Goal: Task Accomplishment & Management: Manage account settings

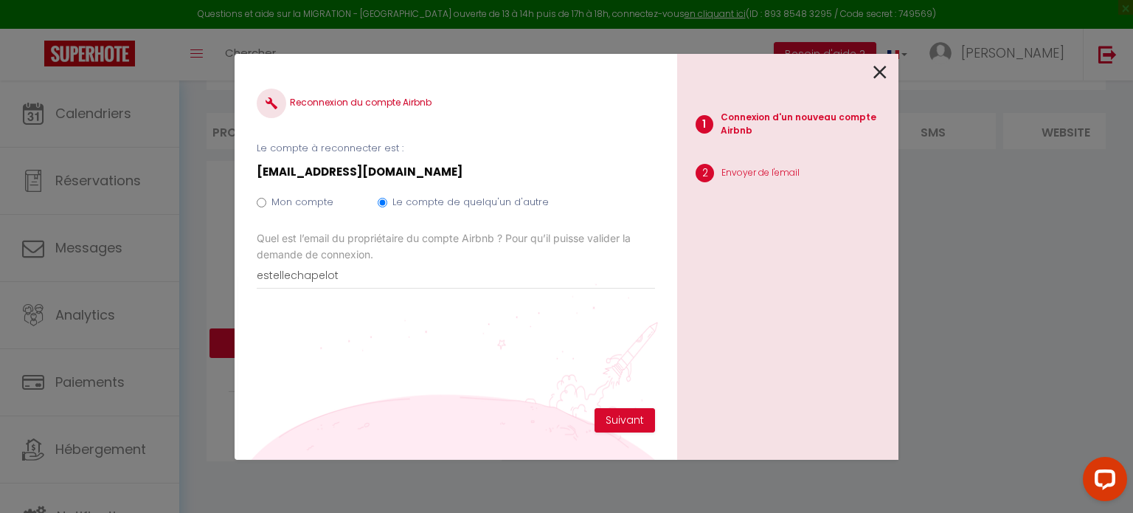
scroll to position [80, 0]
click at [257, 201] on input "Mon compte" at bounding box center [262, 203] width 10 height 10
radio input "true"
radio input "false"
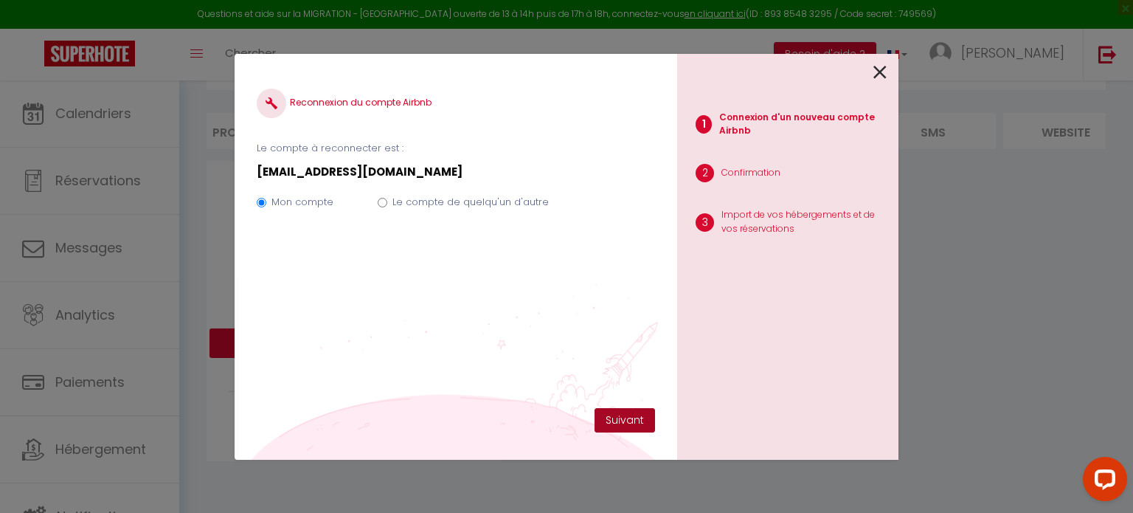
click at [624, 421] on button "Suivant" at bounding box center [625, 420] width 60 height 25
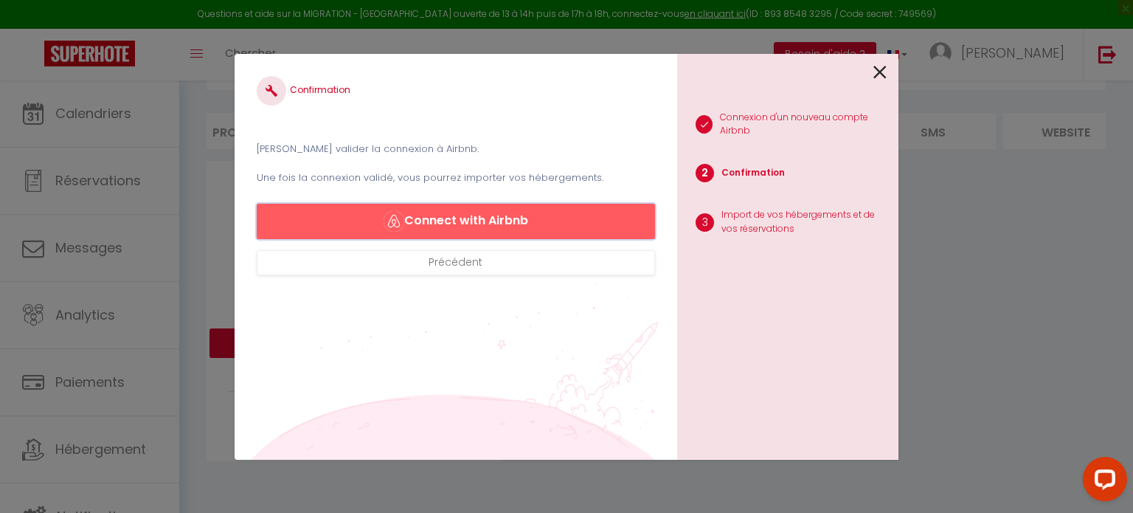
click at [511, 221] on button "Connect with Airbnb" at bounding box center [456, 221] width 398 height 35
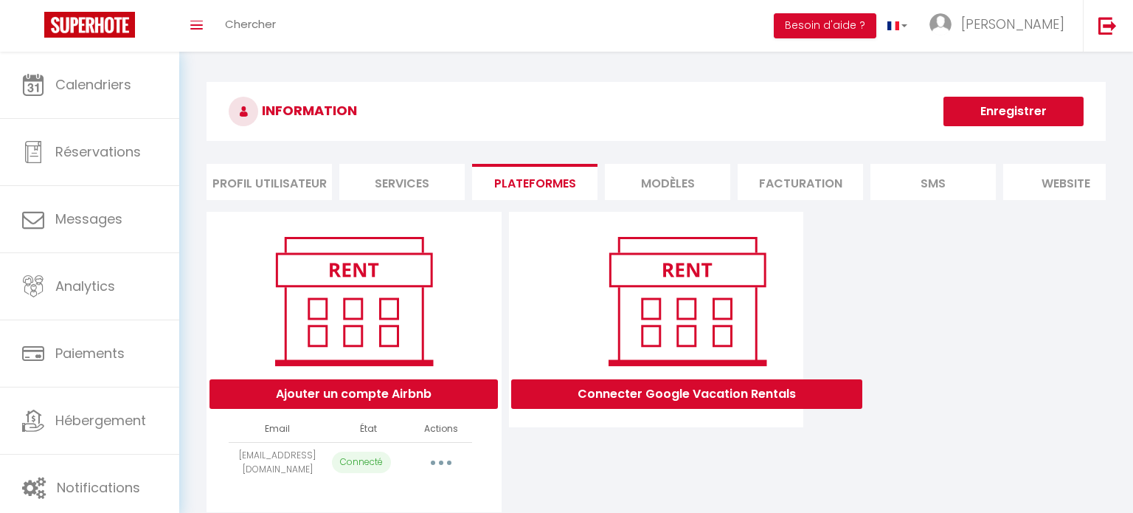
select select "71832"
select select "72222"
select select "72475"
select select "73134"
select select "73156"
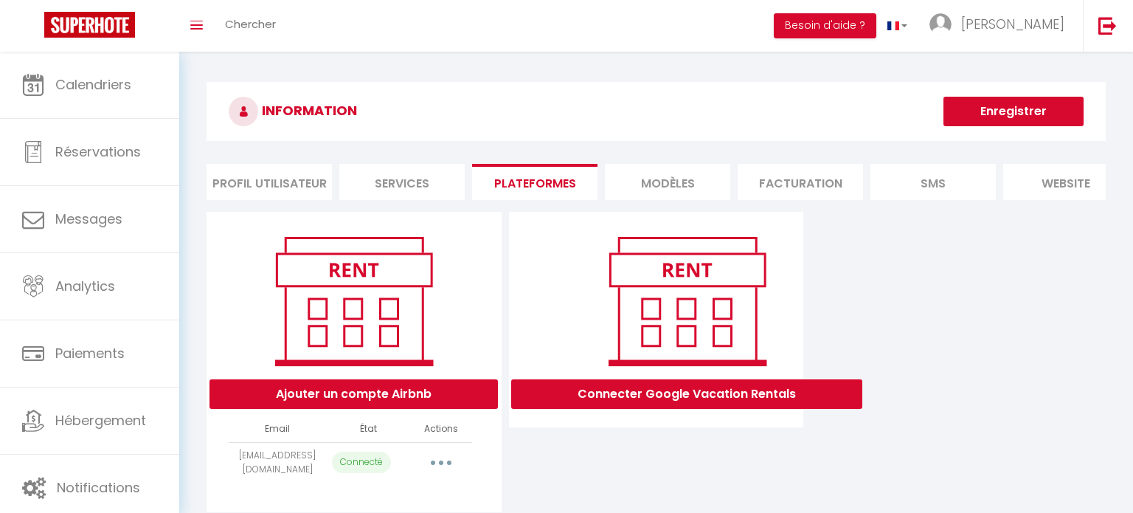
select select "73162"
select select "73772"
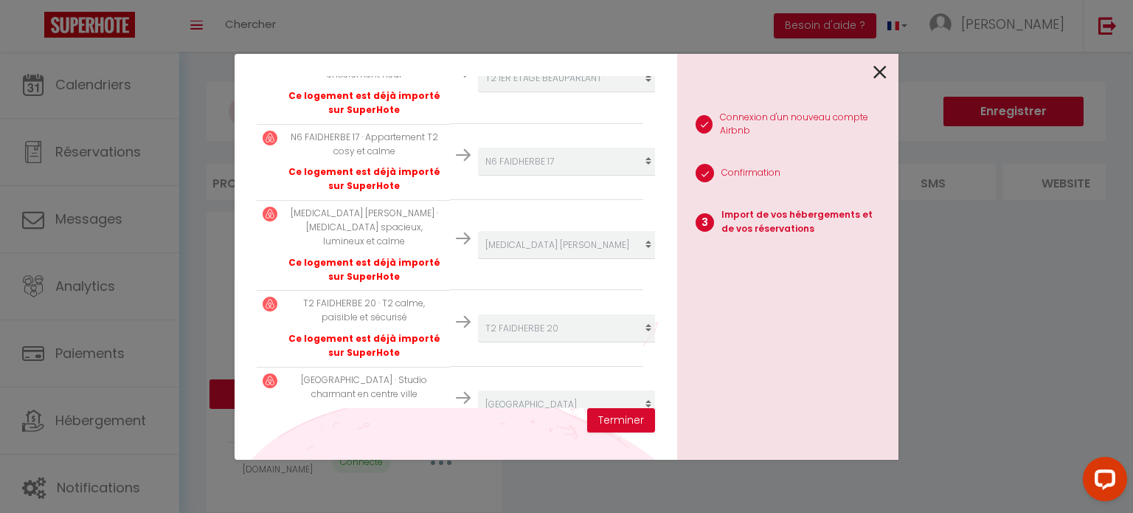
scroll to position [552, 0]
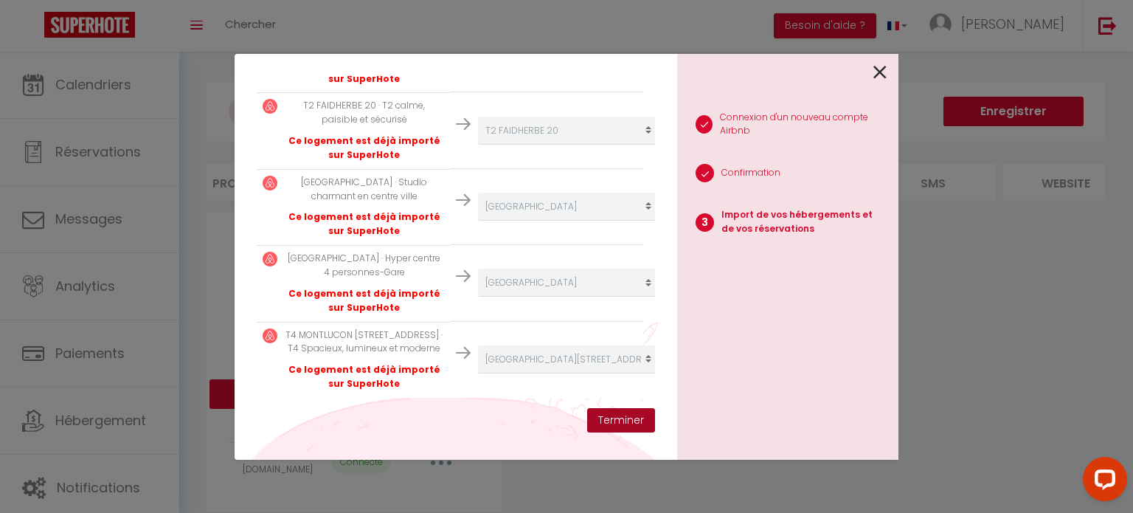
click at [635, 421] on button "Terminer" at bounding box center [621, 420] width 68 height 25
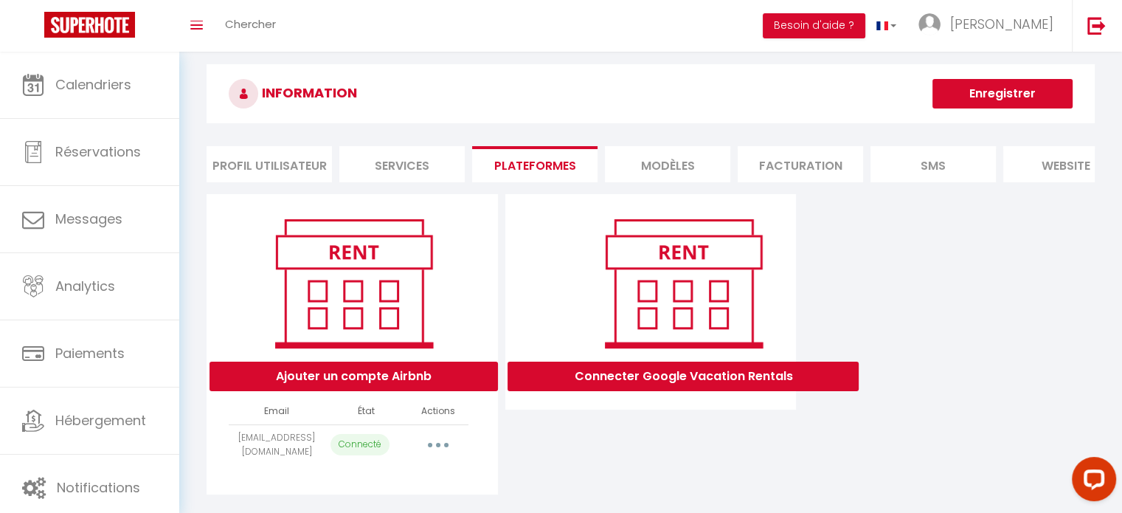
scroll to position [0, 0]
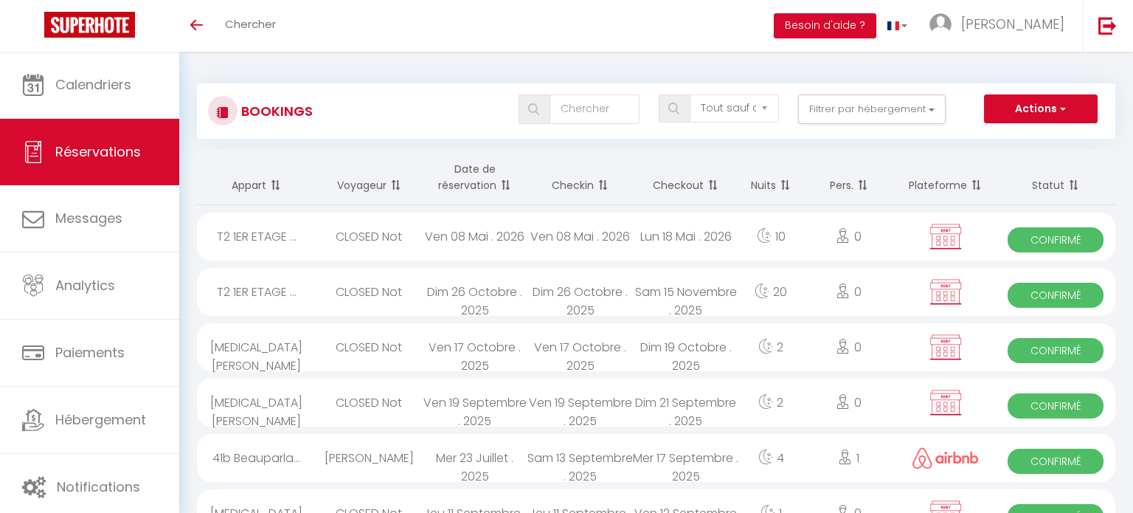
select select "not_cancelled"
